Goal: Information Seeking & Learning: Learn about a topic

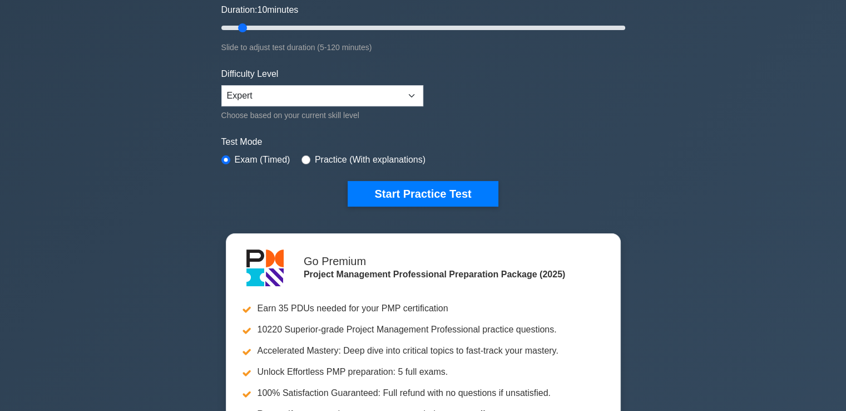
scroll to position [223, 0]
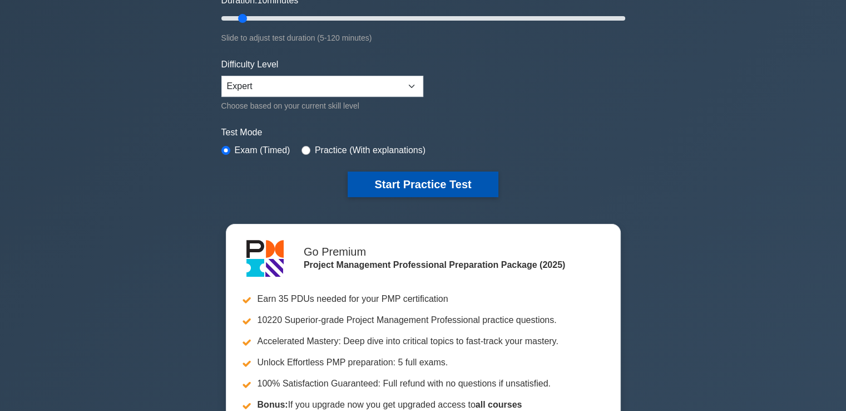
click at [441, 184] on button "Start Practice Test" at bounding box center [423, 184] width 150 height 26
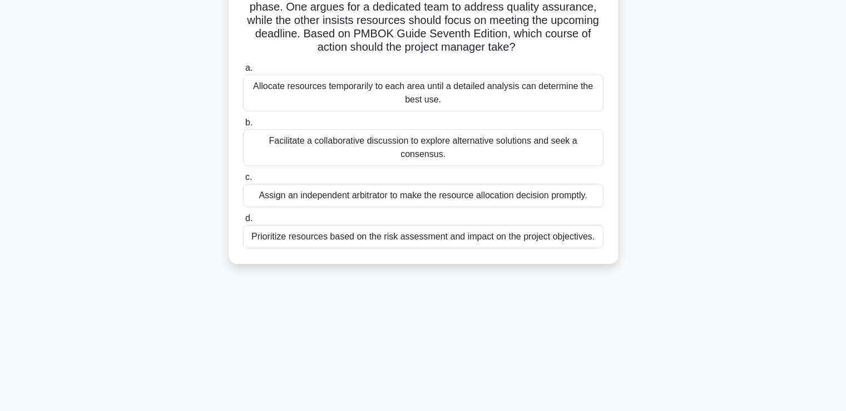
scroll to position [111, 0]
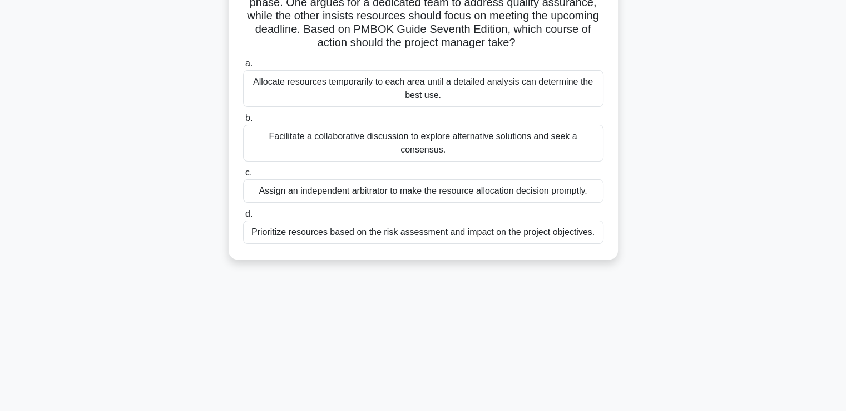
click at [534, 221] on div "Prioritize resources based on the risk assessment and impact on the project obj…" at bounding box center [423, 231] width 361 height 23
click at [243, 218] on input "d. Prioritize resources based on the risk assessment and impact on the project …" at bounding box center [243, 213] width 0 height 7
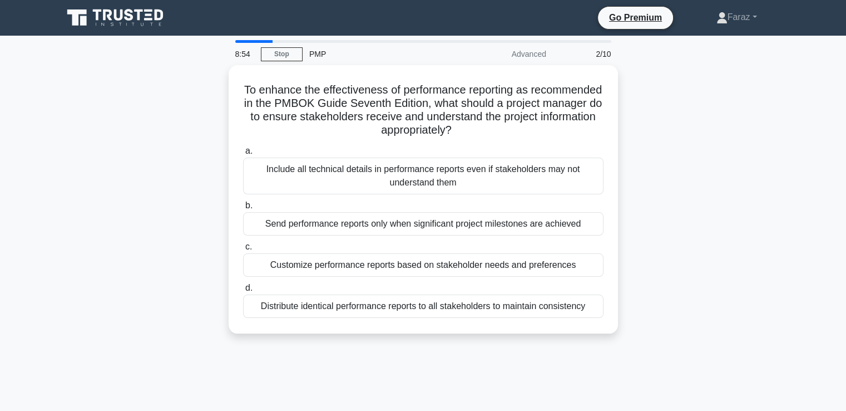
scroll to position [0, 0]
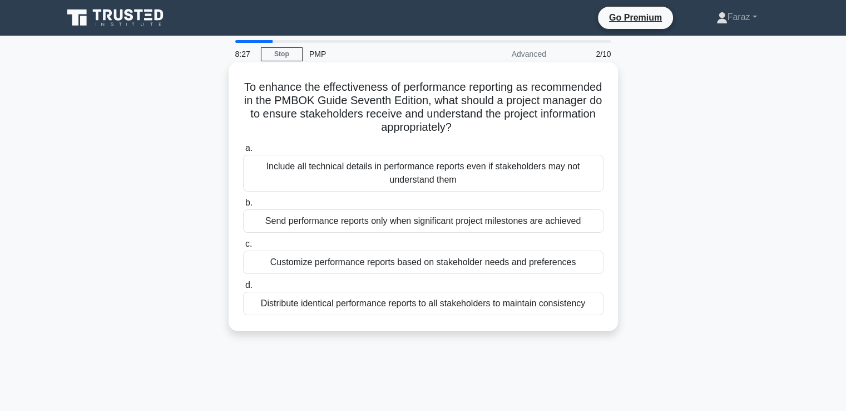
click at [427, 171] on div "Include all technical details in performance reports even if stakeholders may n…" at bounding box center [423, 173] width 361 height 37
click at [243, 152] on input "a. Include all technical details in performance reports even if stakeholders ma…" at bounding box center [243, 148] width 0 height 7
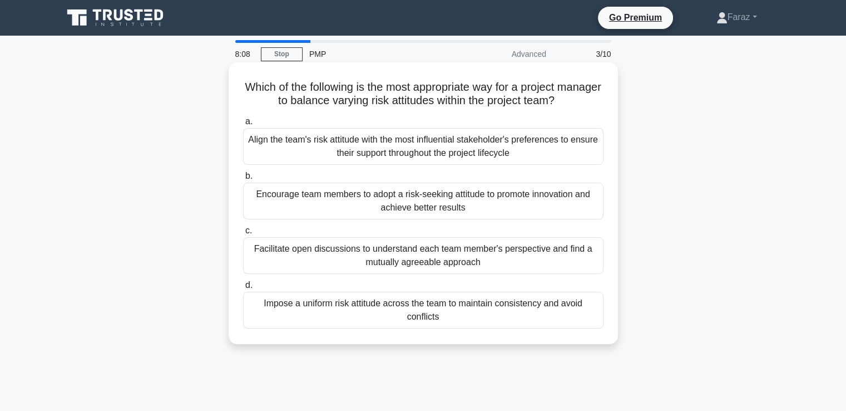
click at [416, 205] on div "Encourage team members to adopt a risk-seeking attitude to promote innovation a…" at bounding box center [423, 201] width 361 height 37
click at [243, 180] on input "b. Encourage team members to adopt a risk-seeking attitude to promote innovatio…" at bounding box center [243, 175] width 0 height 7
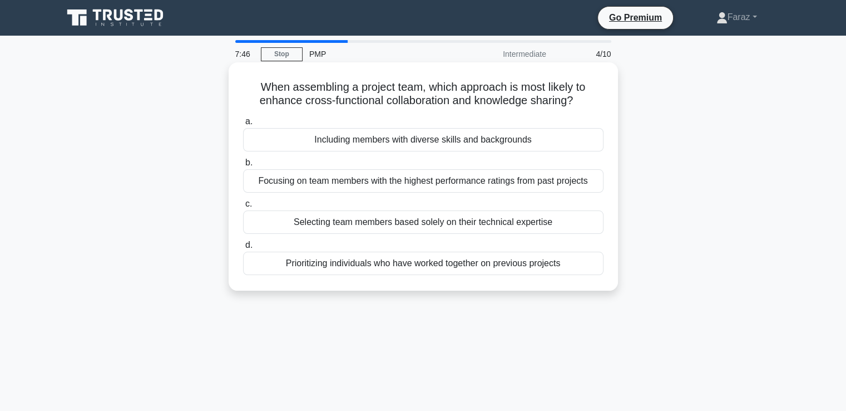
click at [467, 144] on div "Including members with diverse skills and backgrounds" at bounding box center [423, 139] width 361 height 23
click at [243, 125] on input "a. Including members with diverse skills and backgrounds" at bounding box center [243, 121] width 0 height 7
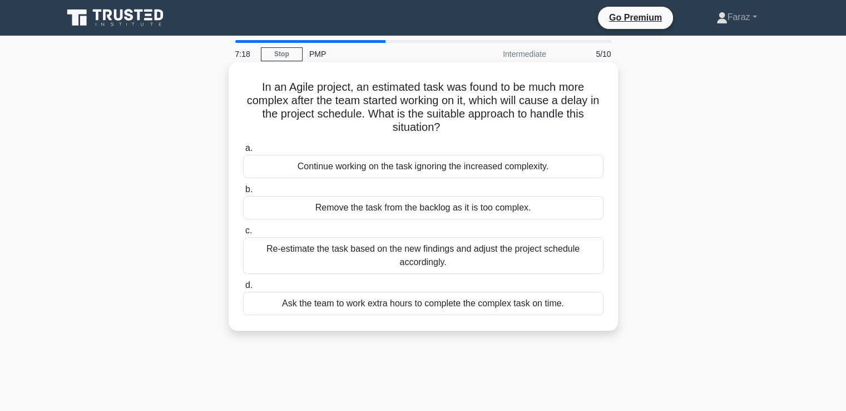
click at [444, 305] on div "Ask the team to work extra hours to complete the complex task on time." at bounding box center [423, 303] width 361 height 23
click at [243, 289] on input "d. Ask the team to work extra hours to complete the complex task on time." at bounding box center [243, 285] width 0 height 7
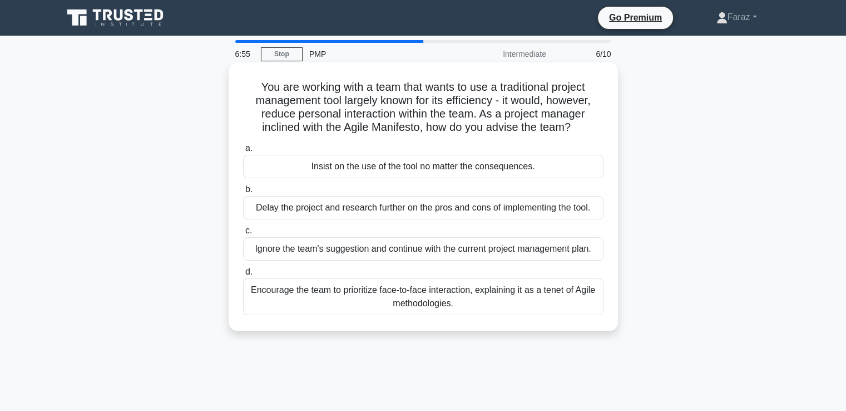
click at [484, 293] on div "Encourage the team to prioritize face-to-face interaction, explaining it as a t…" at bounding box center [423, 296] width 361 height 37
click at [243, 275] on input "d. Encourage the team to prioritize face-to-face interaction, explaining it as …" at bounding box center [243, 271] width 0 height 7
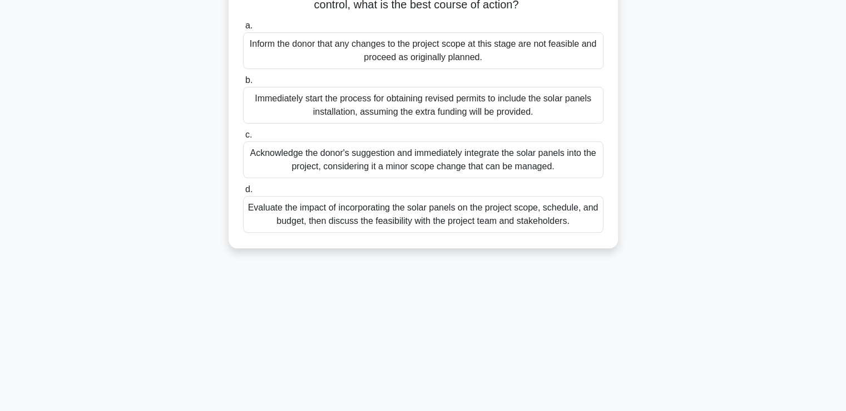
scroll to position [167, 0]
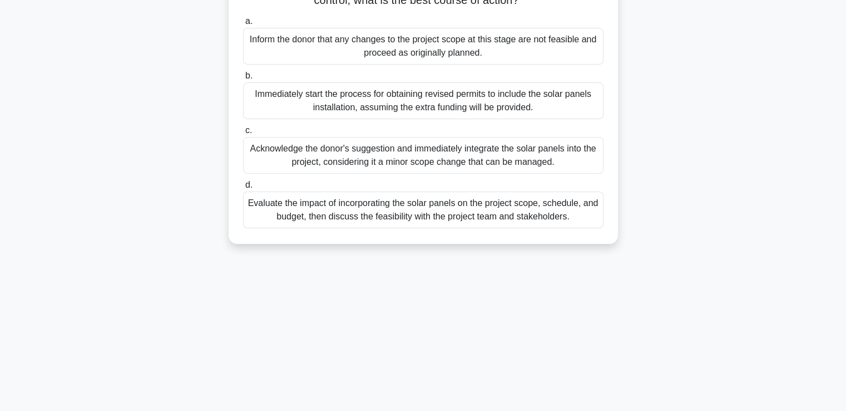
click at [502, 228] on div "Evaluate the impact of incorporating the solar panels on the project scope, sch…" at bounding box center [423, 209] width 361 height 37
click at [243, 189] on input "d. Evaluate the impact of incorporating the solar panels on the project scope, …" at bounding box center [243, 184] width 0 height 7
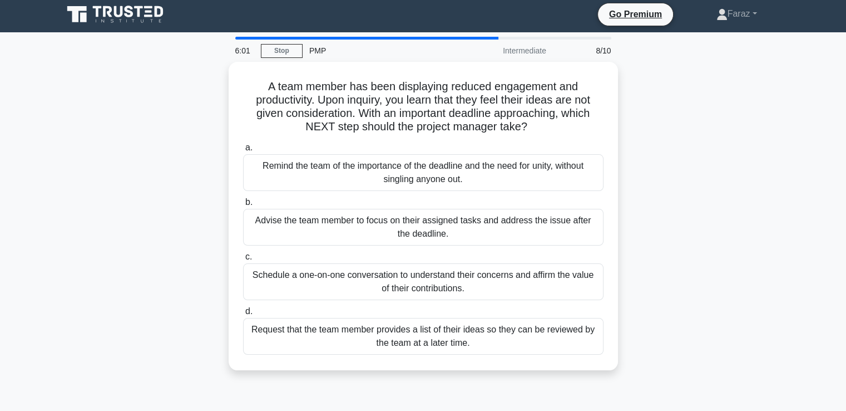
scroll to position [0, 0]
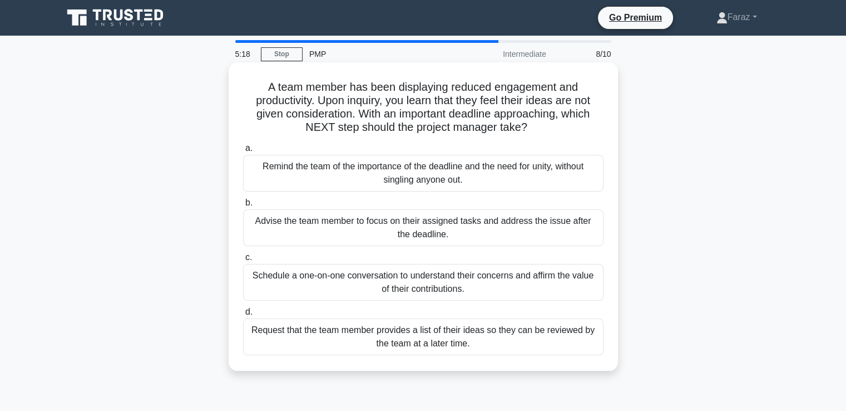
click at [465, 338] on div "Request that the team member provides a list of their ideas so they can be revi…" at bounding box center [423, 336] width 361 height 37
click at [243, 315] on input "d. Request that the team member provides a list of their ideas so they can be r…" at bounding box center [243, 311] width 0 height 7
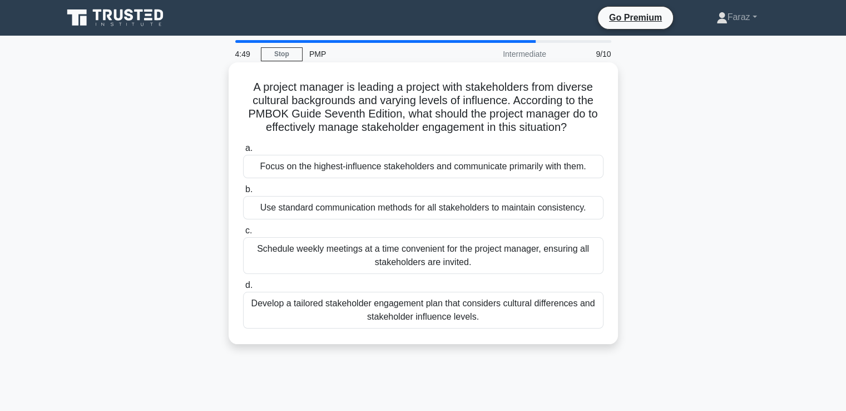
click at [445, 255] on div "Schedule weekly meetings at a time convenient for the project manager, ensuring…" at bounding box center [423, 255] width 361 height 37
click at [243, 234] on input "c. Schedule weekly meetings at a time convenient for the project manager, ensur…" at bounding box center [243, 230] width 0 height 7
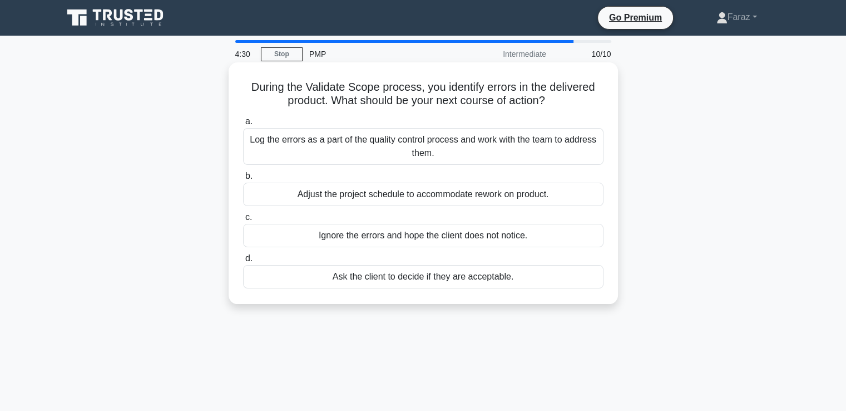
click at [390, 151] on div "Log the errors as a part of the quality control process and work with the team …" at bounding box center [423, 146] width 361 height 37
click at [243, 125] on input "a. Log the errors as a part of the quality control process and work with the te…" at bounding box center [243, 121] width 0 height 7
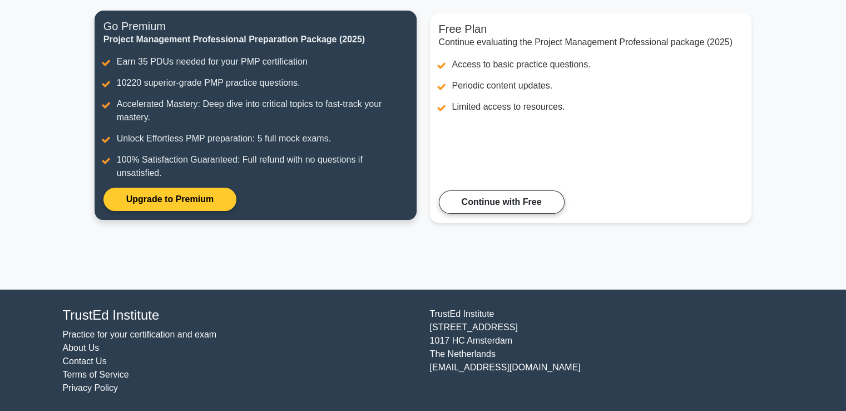
scroll to position [140, 0]
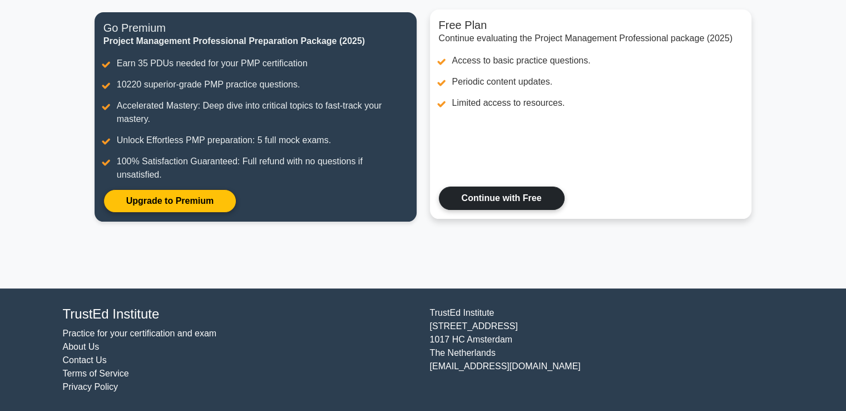
click at [475, 203] on link "Continue with Free" at bounding box center [502, 197] width 126 height 23
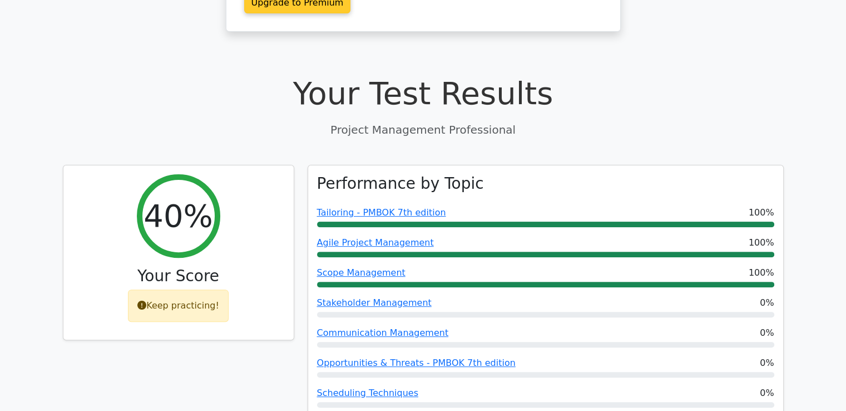
scroll to position [111, 0]
